Goal: Find specific page/section: Find specific page/section

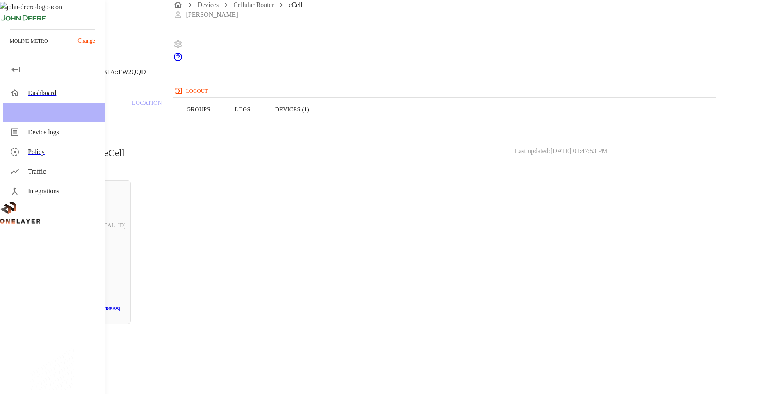
click at [37, 113] on div "Devices" at bounding box center [63, 113] width 70 height 10
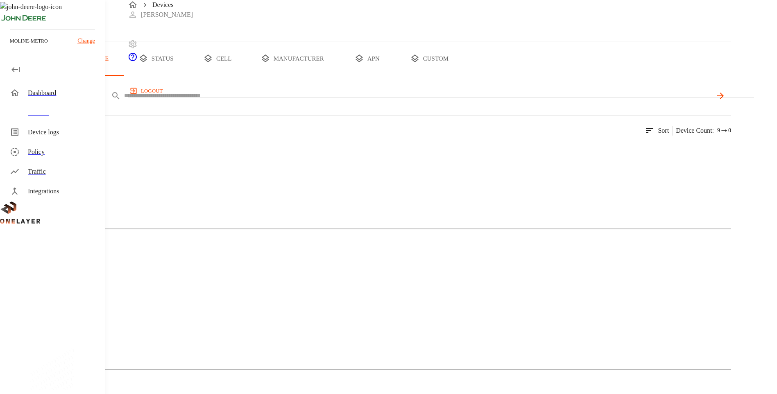
click at [653, 102] on input "text" at bounding box center [418, 96] width 588 height 12
paste input "**********"
type input "**********"
click at [725, 101] on icon at bounding box center [721, 96] width 10 height 10
click at [64, 155] on img at bounding box center [39, 150] width 47 height 10
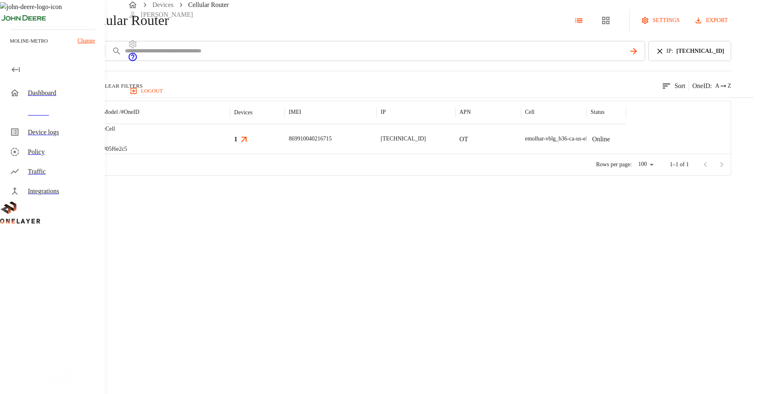
click at [230, 154] on div "eCell #05f6e2c5" at bounding box center [164, 139] width 131 height 30
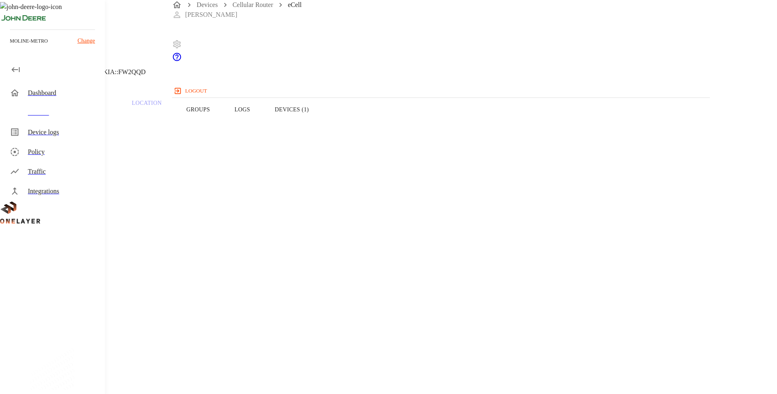
click at [321, 123] on button "Devices (1)" at bounding box center [292, 110] width 59 height 52
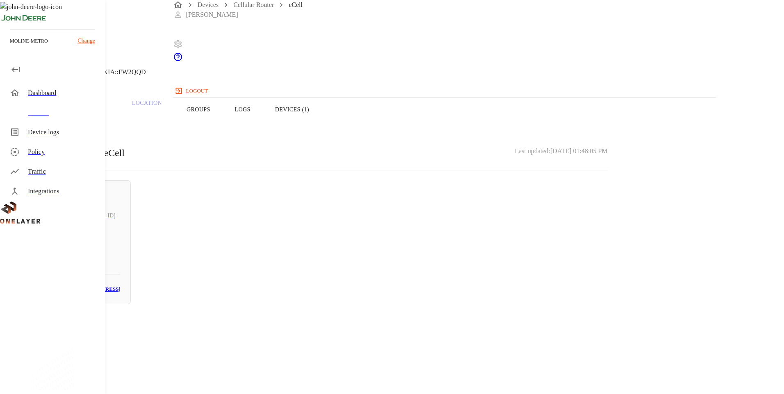
click at [120, 291] on h3 "[MAC_ADDRESS]" at bounding box center [99, 289] width 44 height 9
drag, startPoint x: 493, startPoint y: 155, endPoint x: 434, endPoint y: 158, distance: 58.7
click at [434, 333] on section "MAC address: [MAC_ADDRESS]" at bounding box center [314, 346] width 588 height 26
copy section "[MAC_ADDRESS]"
click at [27, 95] on div "Dashboard" at bounding box center [54, 93] width 102 height 20
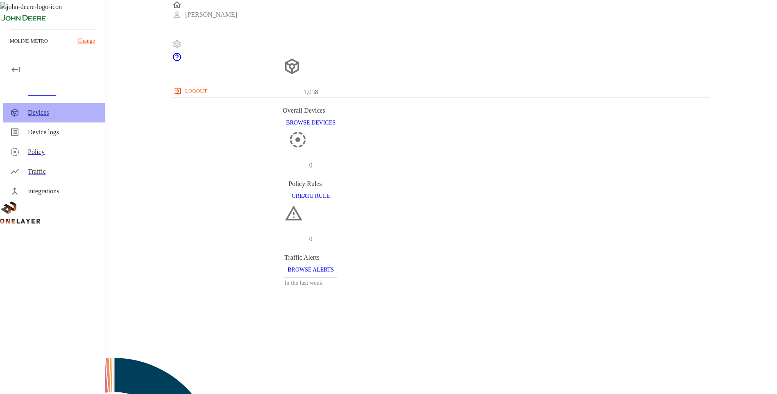
click at [39, 114] on div "Devices" at bounding box center [63, 113] width 70 height 10
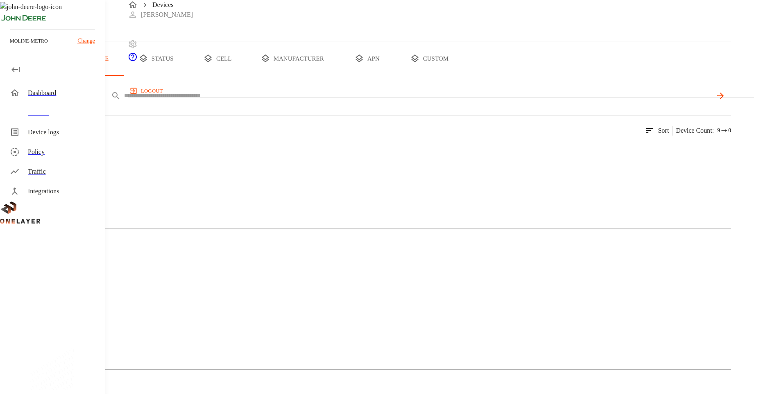
click at [301, 102] on input "text" at bounding box center [418, 96] width 588 height 12
type input "**********"
click at [64, 155] on img at bounding box center [39, 150] width 47 height 10
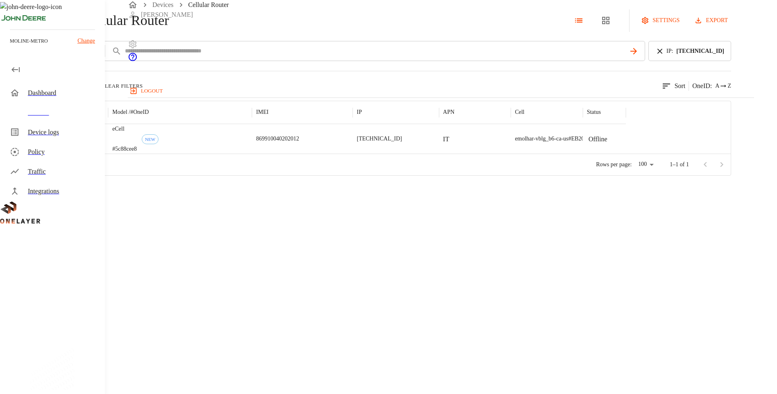
click at [252, 154] on div "eCell #5c88cee8 NEW" at bounding box center [180, 139] width 144 height 30
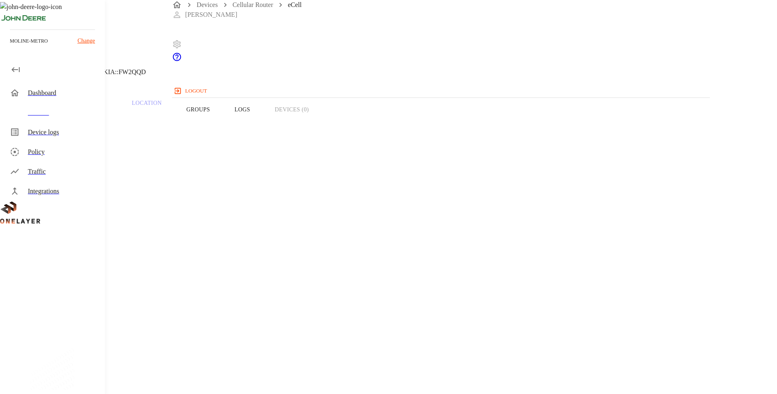
click at [468, 122] on div "Overview Traffic Location Groups Logs Devices (0)" at bounding box center [311, 110] width 622 height 52
drag, startPoint x: 455, startPoint y: 127, endPoint x: 477, endPoint y: 130, distance: 22.8
click at [475, 130] on div "Overview Traffic Location Groups Logs Devices (0)" at bounding box center [311, 110] width 622 height 52
click at [481, 127] on div "Overview Traffic Location Groups Logs Devices (0)" at bounding box center [311, 110] width 622 height 52
drag, startPoint x: 436, startPoint y: 153, endPoint x: 490, endPoint y: 152, distance: 54.1
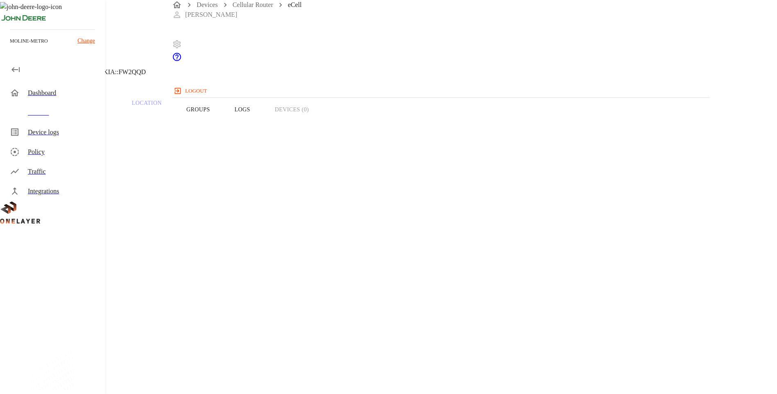
click at [490, 371] on section "IP address: [TECHNICAL_ID]" at bounding box center [311, 384] width 583 height 26
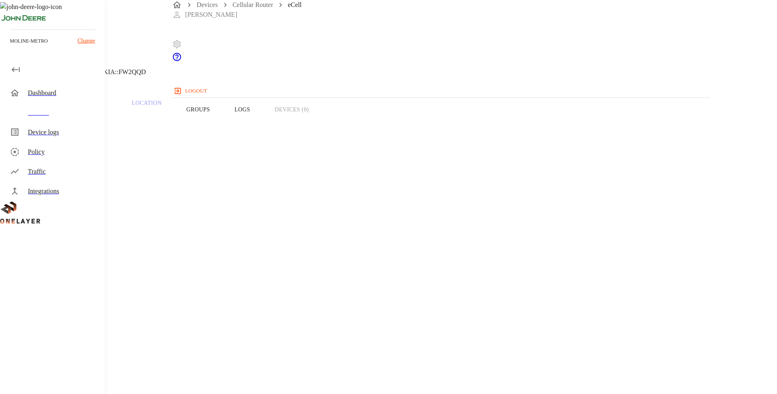
click at [467, 125] on div "Overview Traffic Location Groups Logs Devices (0)" at bounding box center [311, 110] width 622 height 52
click at [464, 120] on div "Overview Traffic Location Groups Logs Devices (0)" at bounding box center [311, 110] width 622 height 52
drag, startPoint x: 450, startPoint y: 124, endPoint x: 499, endPoint y: 128, distance: 49.8
click at [499, 128] on div "Overview Traffic Location Groups Logs Devices (0)" at bounding box center [311, 110] width 622 height 52
click at [481, 127] on div "Overview Traffic Location Groups Logs Devices (0)" at bounding box center [311, 110] width 622 height 52
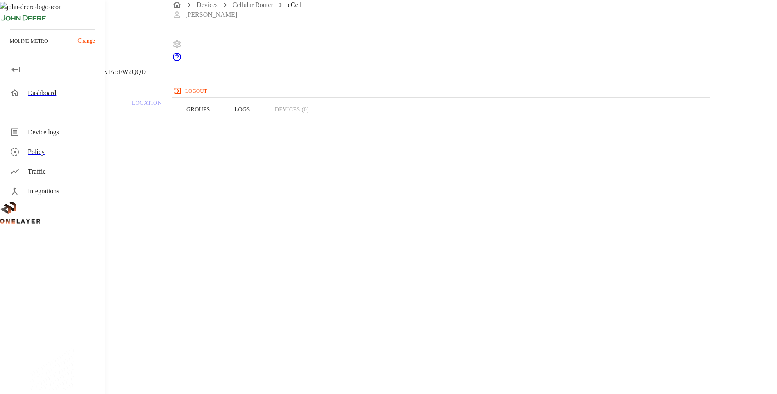
click at [479, 125] on div "Overview Traffic Location Groups Logs Devices (0)" at bounding box center [311, 110] width 622 height 52
click at [469, 123] on div "Overview Traffic Location Groups Logs Devices (0)" at bounding box center [311, 110] width 622 height 52
click at [460, 123] on div "Overview Traffic Location Groups Logs Devices (0)" at bounding box center [311, 110] width 622 height 52
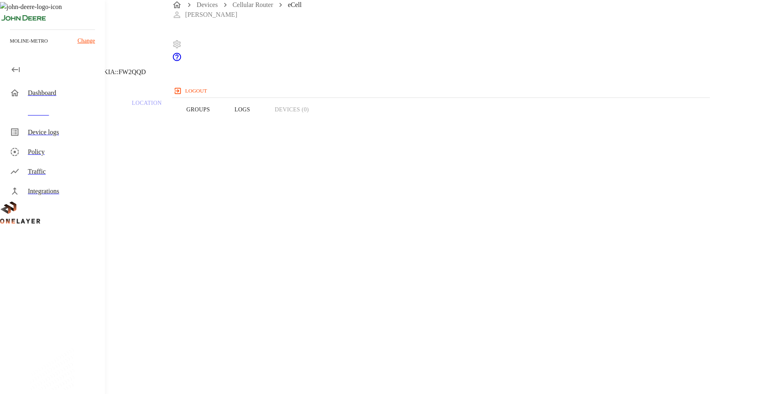
drag, startPoint x: 471, startPoint y: 156, endPoint x: 432, endPoint y: 155, distance: 39.0
click at [432, 371] on section "IP address: [TECHNICAL_ID]" at bounding box center [311, 384] width 583 height 26
click at [480, 126] on div "Overview Traffic Location Groups Logs Devices (0)" at bounding box center [311, 110] width 622 height 52
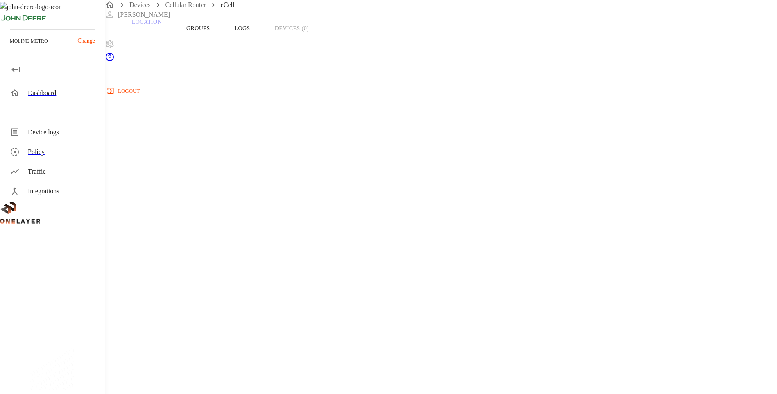
scroll to position [82, 0]
drag, startPoint x: 436, startPoint y: 229, endPoint x: 480, endPoint y: 229, distance: 43.9
click at [44, 114] on div "Devices" at bounding box center [63, 113] width 70 height 10
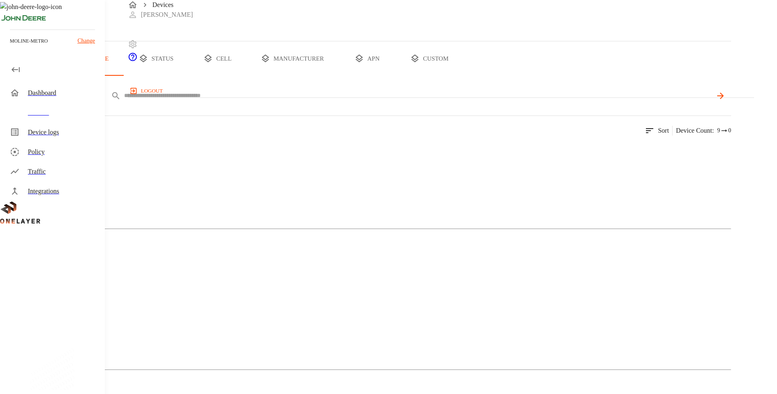
click at [513, 102] on input "text" at bounding box center [418, 96] width 588 height 12
type input "**********"
click at [64, 155] on img at bounding box center [39, 150] width 47 height 10
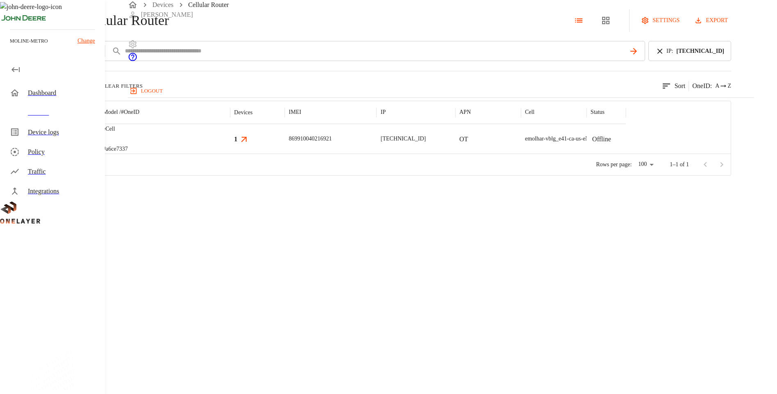
click at [230, 154] on div "eCell #a6ce7337" at bounding box center [164, 139] width 131 height 30
